Goal: Task Accomplishment & Management: Manage account settings

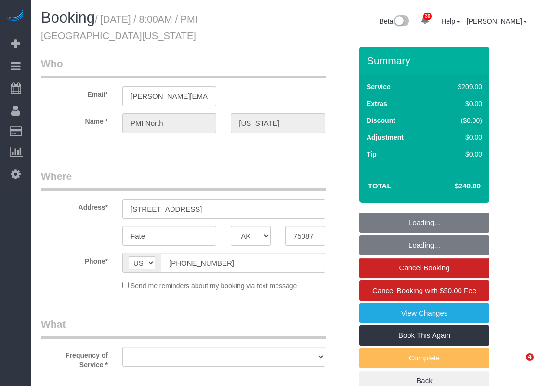
select select "[GEOGRAPHIC_DATA]"
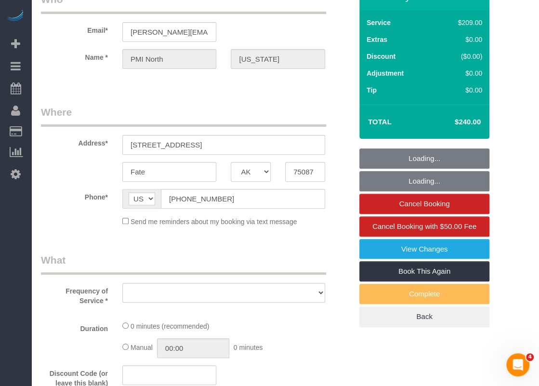
select select "3"
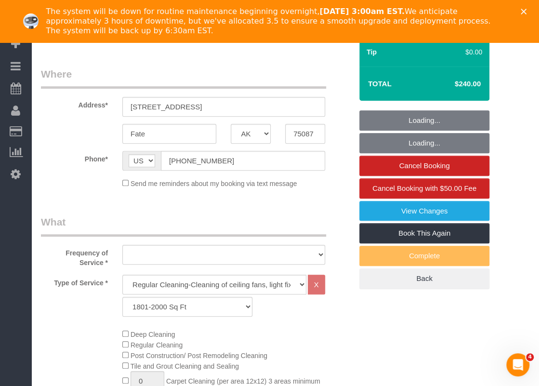
scroll to position [0, 0]
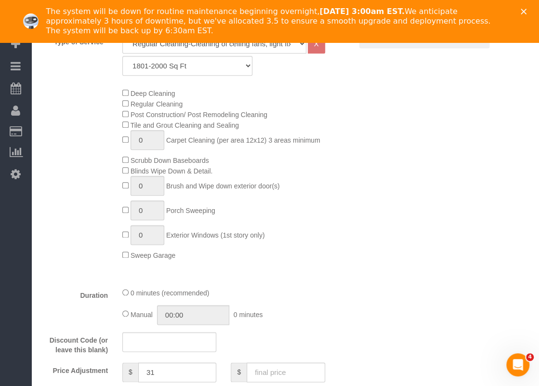
select select "object:2958"
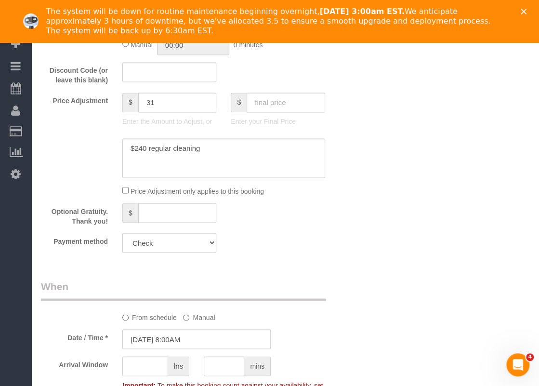
scroll to position [675, 0]
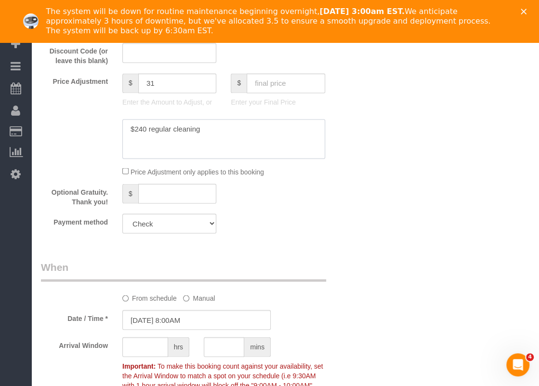
click at [237, 131] on textarea at bounding box center [223, 139] width 203 height 40
drag, startPoint x: 405, startPoint y: 213, endPoint x: 351, endPoint y: 214, distance: 53.5
click at [404, 213] on div "Who Email* [PERSON_NAME][EMAIL_ADDRESS][DOMAIN_NAME] Name * PMI North [US_STATE…" at bounding box center [285, 104] width 489 height 1381
drag, startPoint x: 159, startPoint y: 91, endPoint x: 128, endPoint y: 83, distance: 31.3
click at [128, 83] on div "$ 31" at bounding box center [169, 83] width 94 height 20
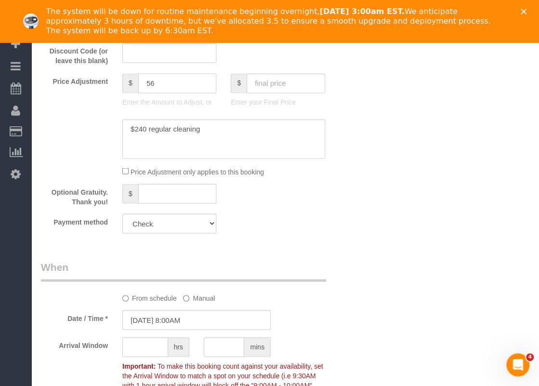
type input "56"
click at [256, 121] on textarea at bounding box center [223, 139] width 203 height 40
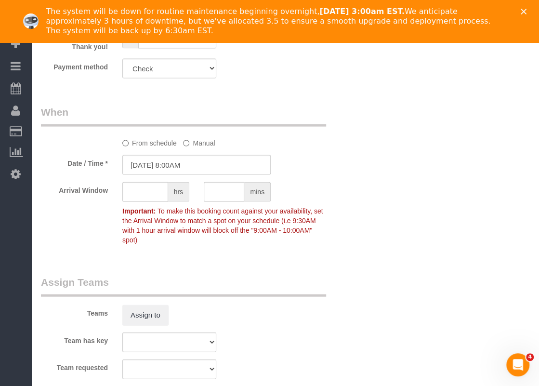
scroll to position [682, 0]
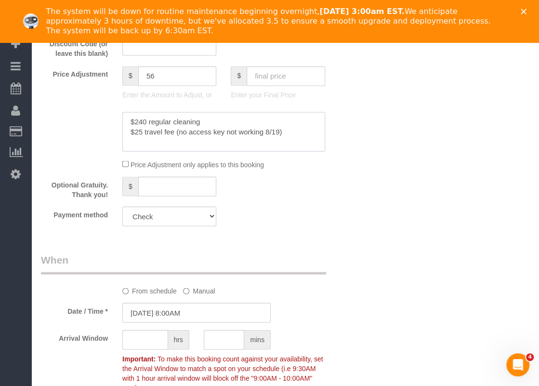
type textarea "$240 regular cleaning $25 travel fee (no access key not working 8/19)"
click at [254, 316] on input "[DATE] 8:00AM" at bounding box center [196, 313] width 148 height 20
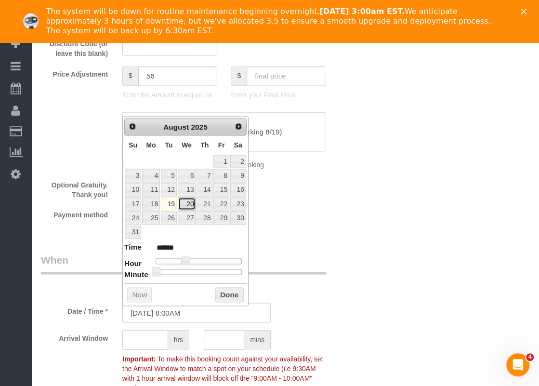
click at [187, 202] on link "20" at bounding box center [187, 203] width 18 height 13
type input "[DATE] 8:00AM"
click at [229, 292] on button "Done" at bounding box center [230, 294] width 28 height 15
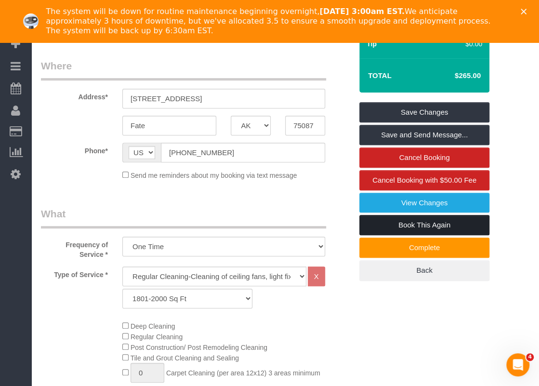
scroll to position [152, 0]
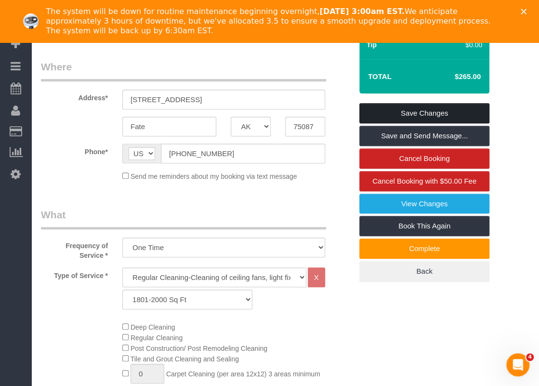
click at [403, 113] on link "Save Changes" at bounding box center [425, 113] width 130 height 20
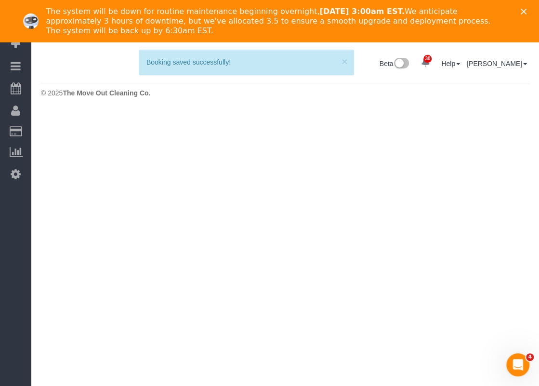
scroll to position [0, 0]
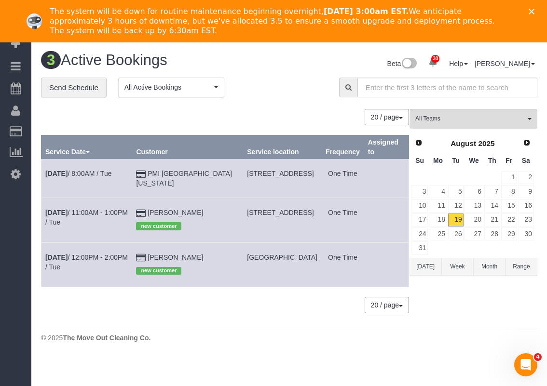
drag, startPoint x: 208, startPoint y: 208, endPoint x: 159, endPoint y: 212, distance: 49.4
click at [159, 212] on td "[PERSON_NAME] new customer" at bounding box center [187, 220] width 111 height 44
copy td "[PERSON_NAME]"
click at [91, 209] on link "[DATE] 11:00AM - 1:00PM / Tue" at bounding box center [86, 217] width 82 height 17
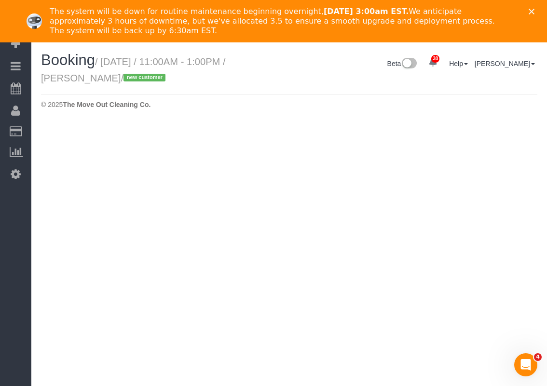
click at [531, 9] on icon "Close" at bounding box center [531, 12] width 6 height 6
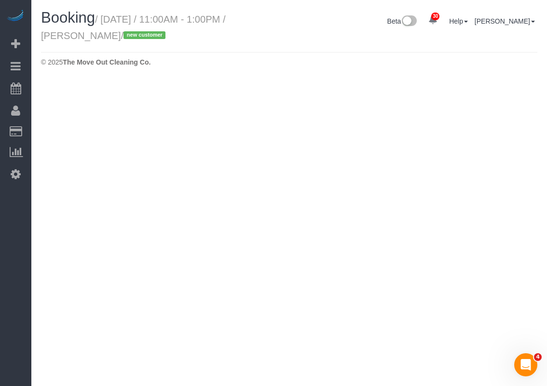
select select "[GEOGRAPHIC_DATA]"
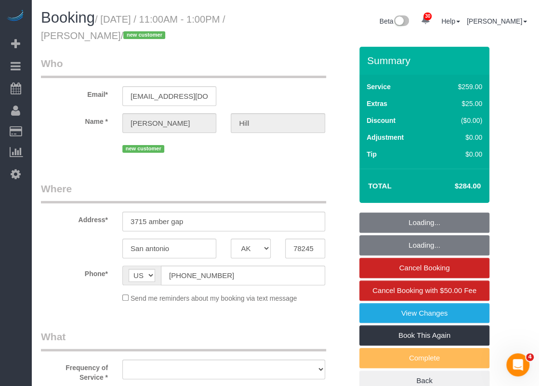
select select "object:3414"
select select "string:fspay-a305f5df-69b0-4211-8138-6c554d626397"
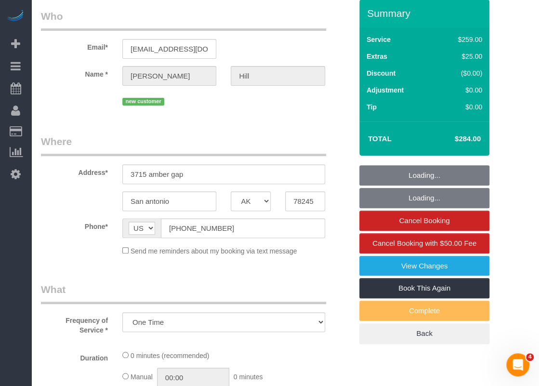
select select "object:3501"
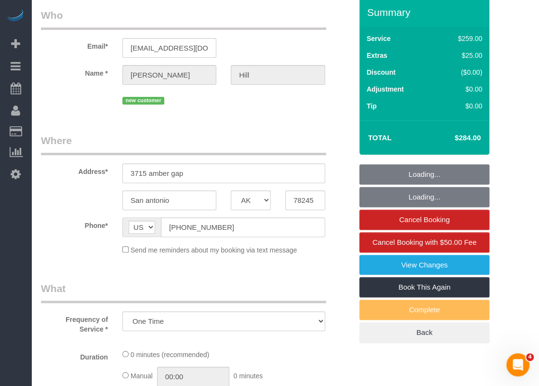
select select "3"
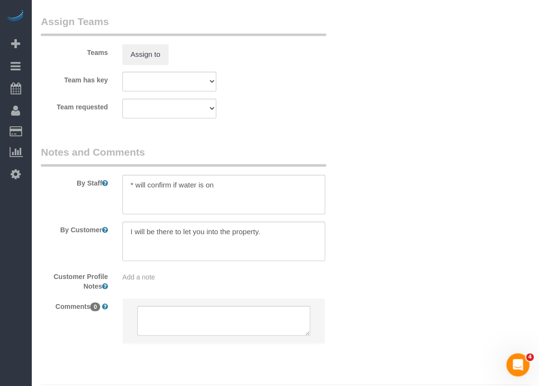
scroll to position [1087, 0]
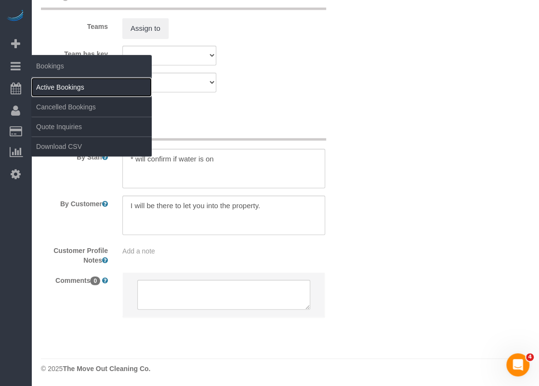
click at [43, 82] on link "Active Bookings" at bounding box center [91, 87] width 121 height 19
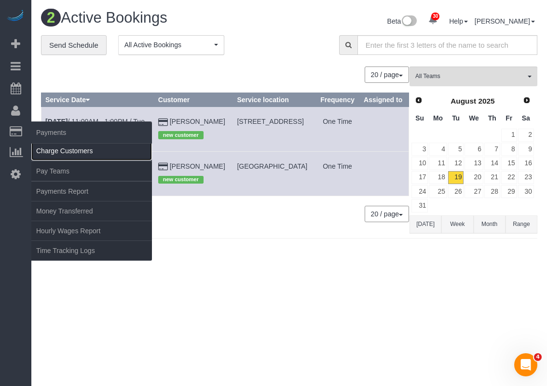
click at [51, 149] on link "Charge Customers" at bounding box center [91, 150] width 121 height 19
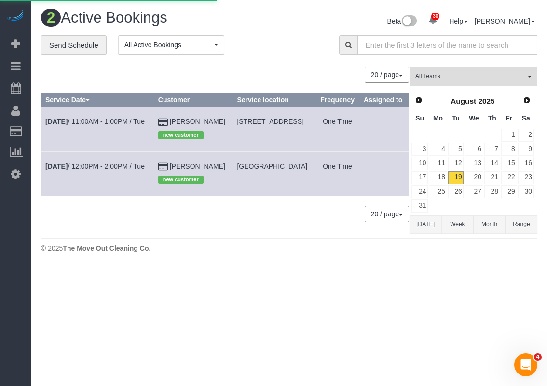
select select
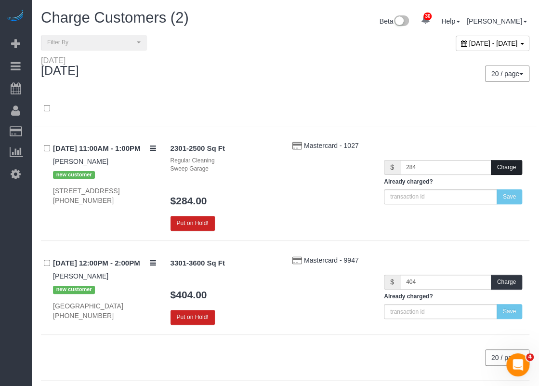
click at [516, 166] on button "Charge" at bounding box center [506, 167] width 31 height 15
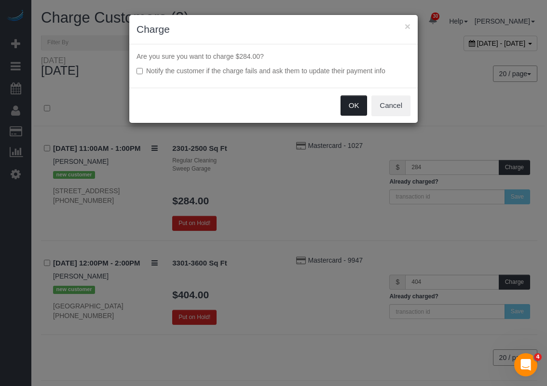
click at [354, 105] on button "OK" at bounding box center [353, 105] width 27 height 20
